Goal: Task Accomplishment & Management: Use online tool/utility

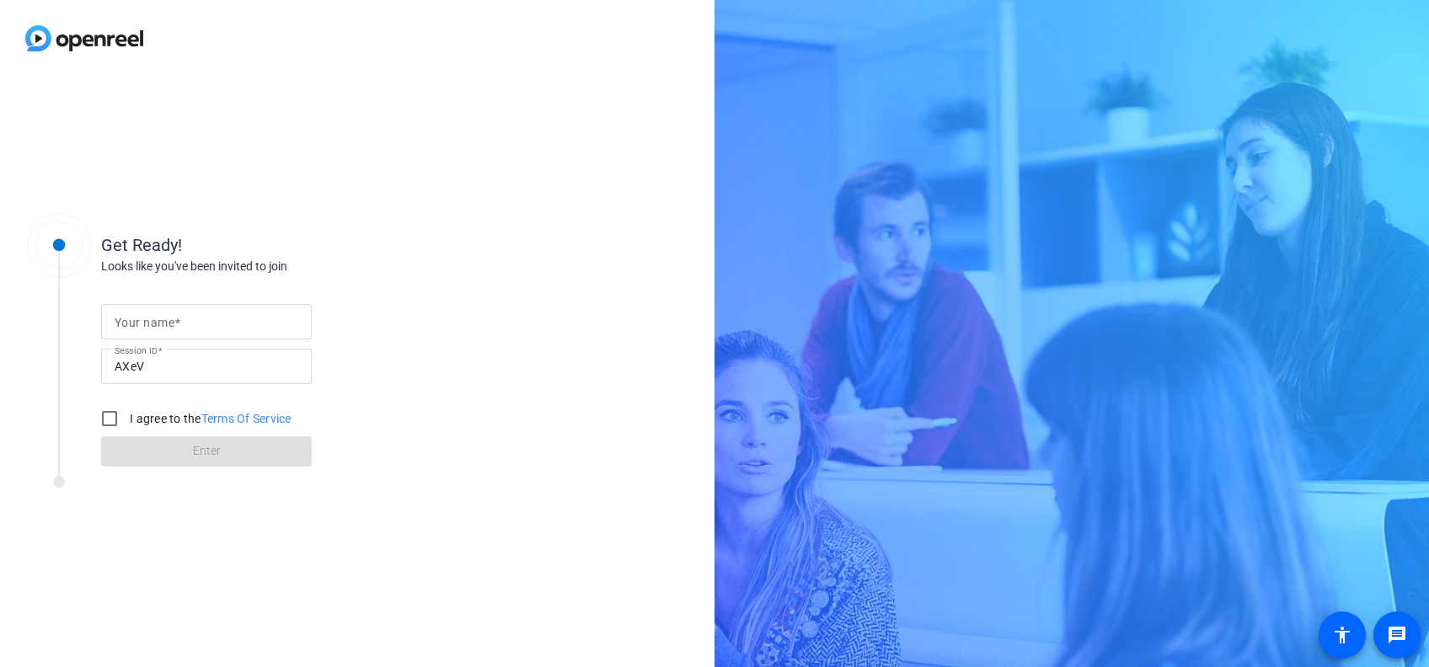
click at [469, 340] on div "Get Ready! Looks like you've been invited to join Your name Session ID AXeV I a…" at bounding box center [357, 372] width 715 height 591
click at [224, 330] on input "Your name" at bounding box center [207, 322] width 184 height 20
type input "[PERSON_NAME]"
click at [123, 419] on input "I agree to the Terms Of Service" at bounding box center [110, 419] width 34 height 34
checkbox input "true"
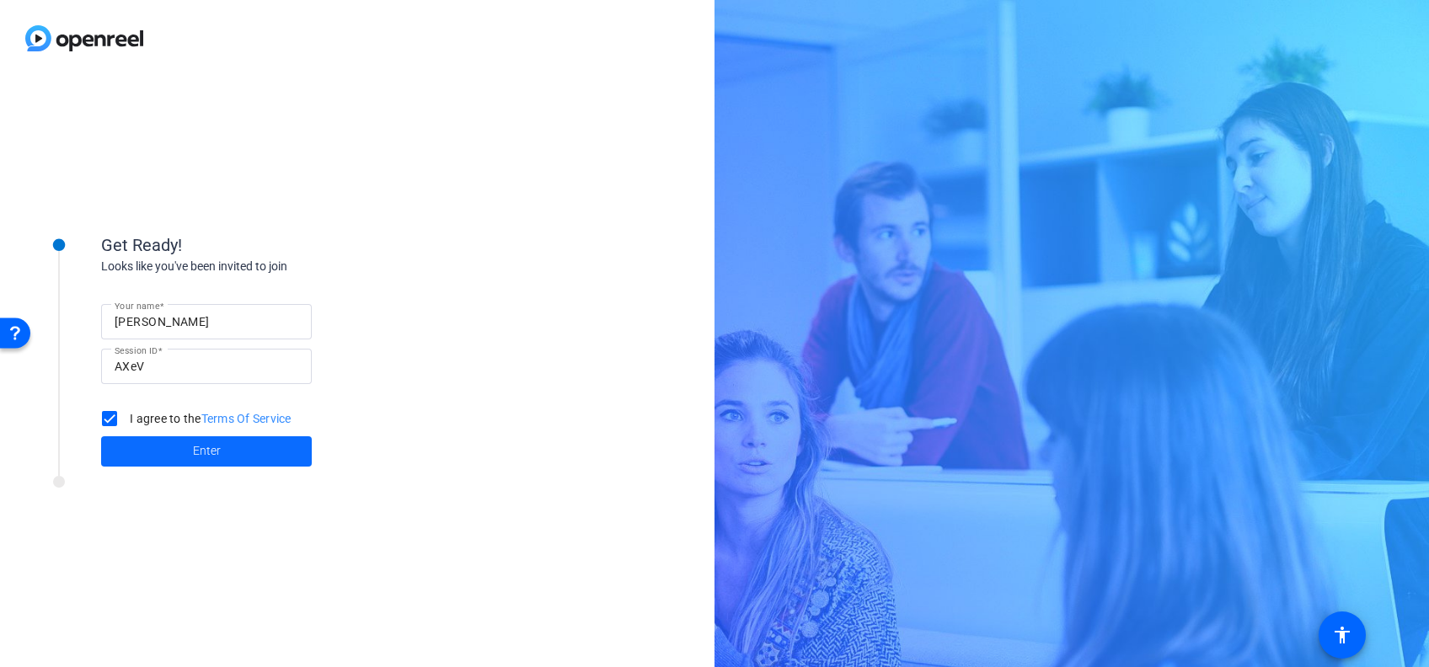
click at [143, 437] on span at bounding box center [206, 452] width 211 height 40
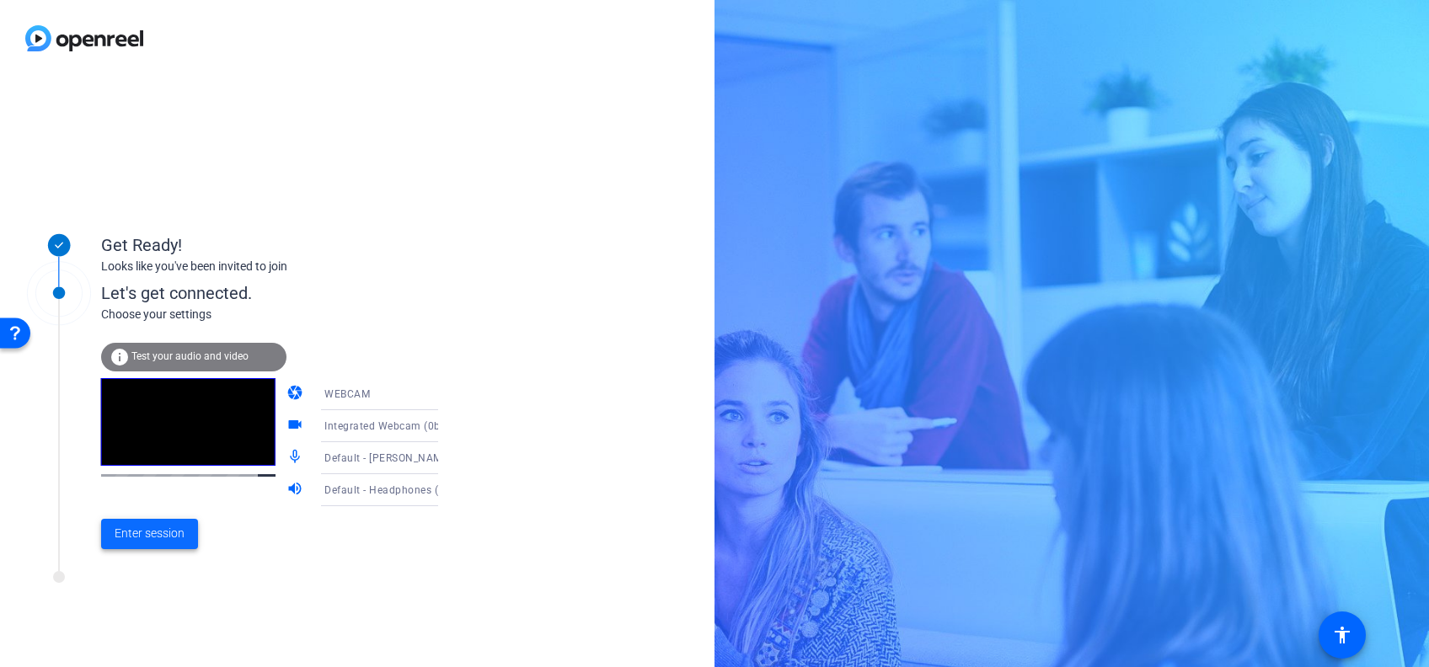
click at [180, 528] on span "Enter session" at bounding box center [150, 534] width 70 height 18
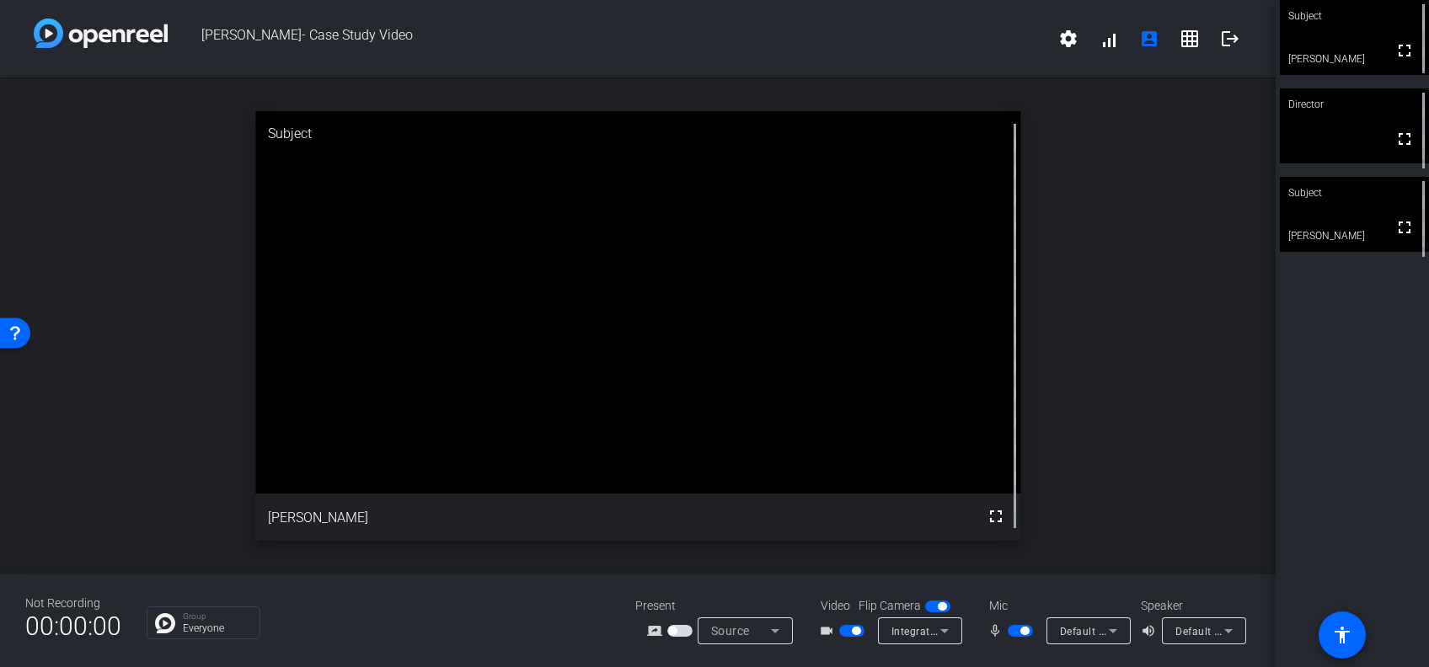
click at [1102, 302] on div "open_in_new Subject fullscreen [PERSON_NAME]" at bounding box center [638, 326] width 1276 height 497
click at [1064, 204] on div "open_in_new Subject fullscreen [PERSON_NAME]" at bounding box center [638, 326] width 1276 height 497
click at [1201, 478] on div "open_in_new Subject fullscreen [PERSON_NAME]" at bounding box center [638, 326] width 1276 height 497
